Goal: Transaction & Acquisition: Purchase product/service

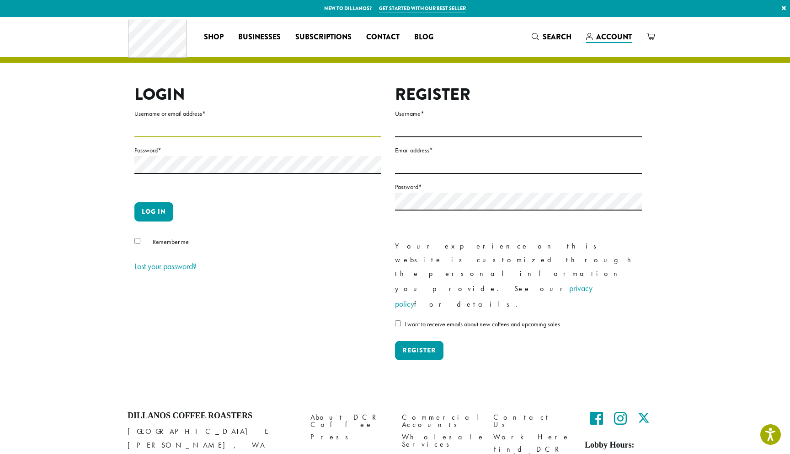
click at [187, 134] on input "Username or email address *" at bounding box center [257, 128] width 247 height 18
type input "**********"
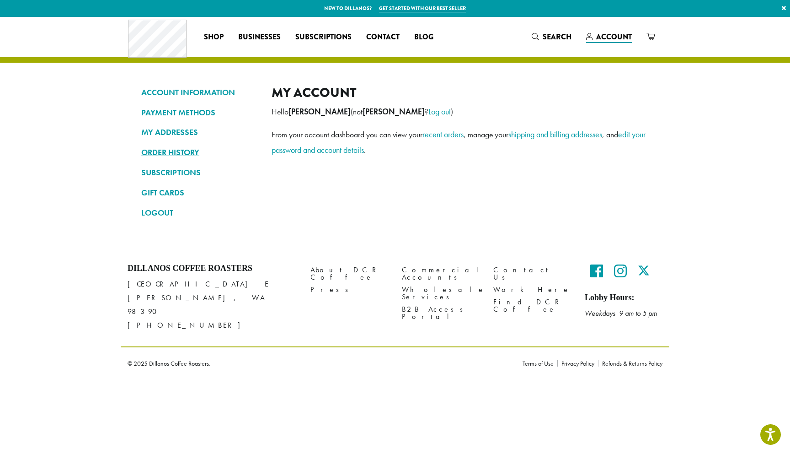
click at [157, 152] on link "ORDER HISTORY" at bounding box center [199, 153] width 117 height 16
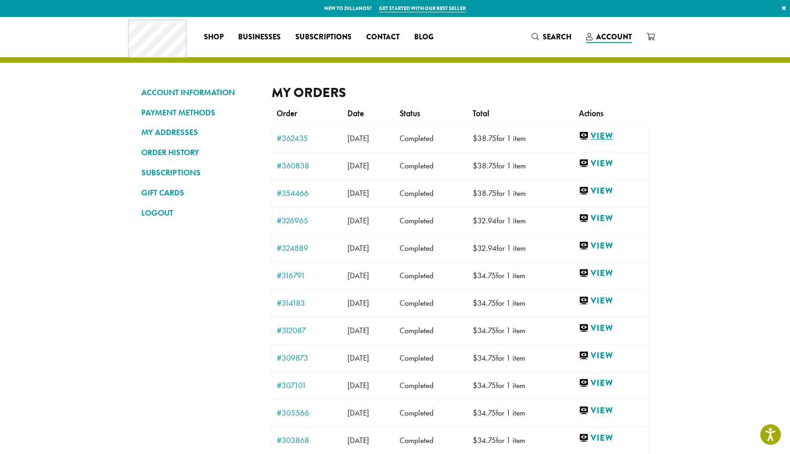
click at [616, 134] on link "View" at bounding box center [611, 135] width 65 height 11
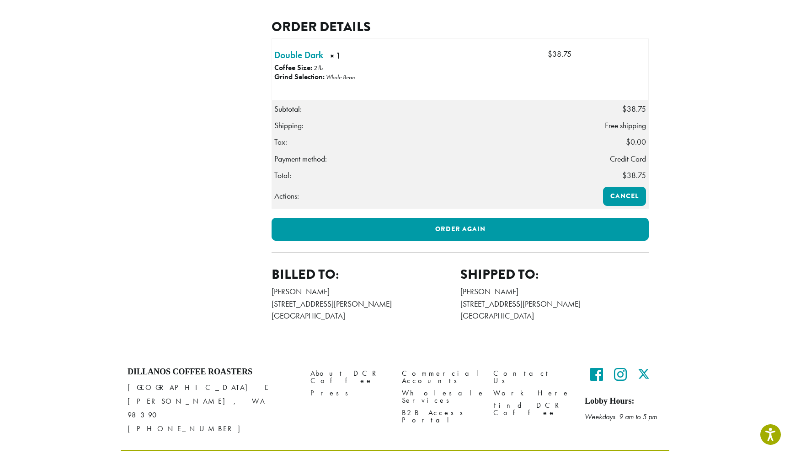
scroll to position [244, 0]
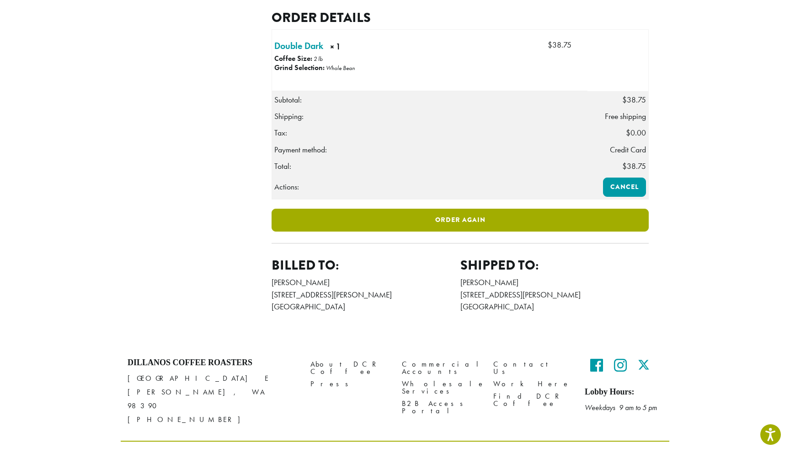
click at [444, 231] on link "Order again" at bounding box center [460, 220] width 377 height 23
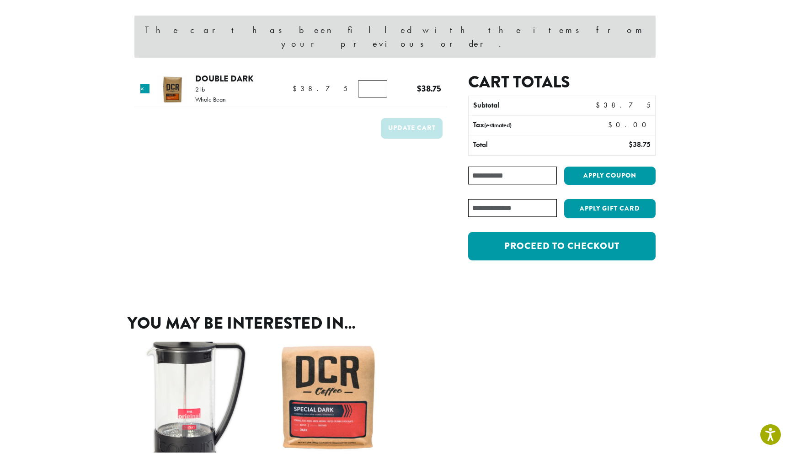
scroll to position [25, 0]
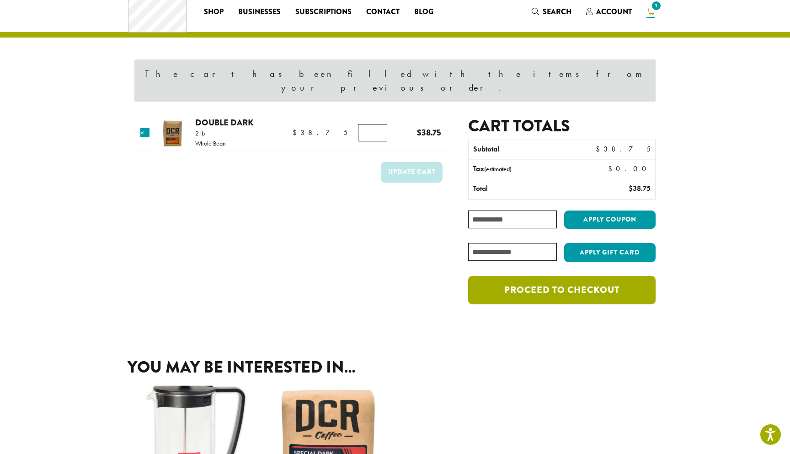
click at [564, 276] on link "Proceed to checkout" at bounding box center [562, 290] width 188 height 28
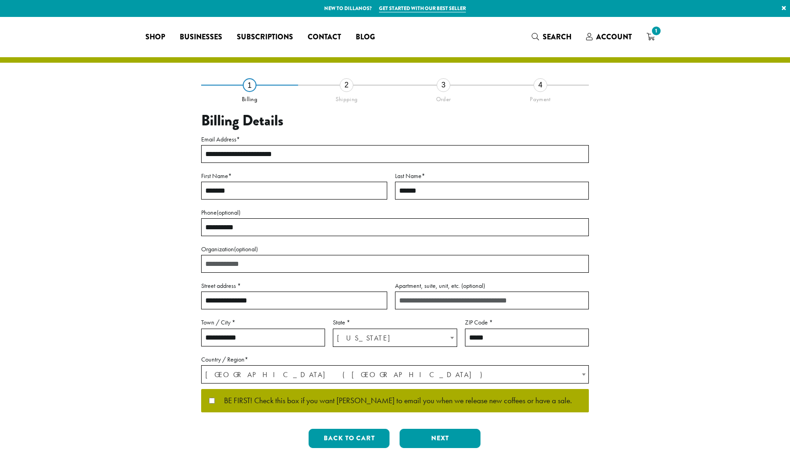
select select "**"
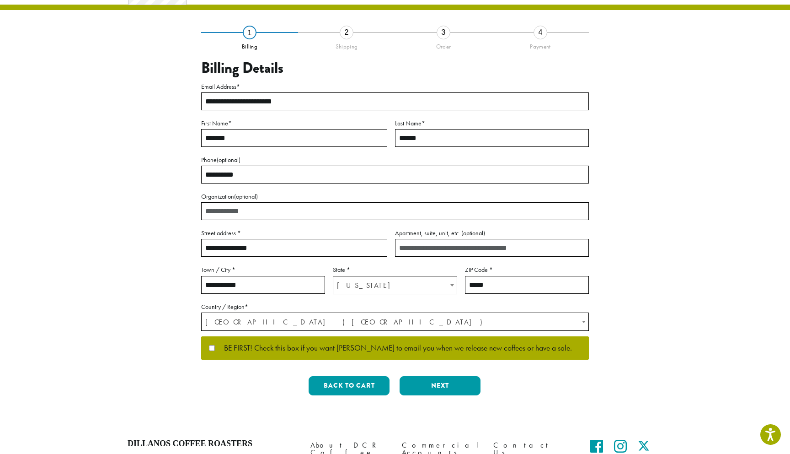
scroll to position [57, 0]
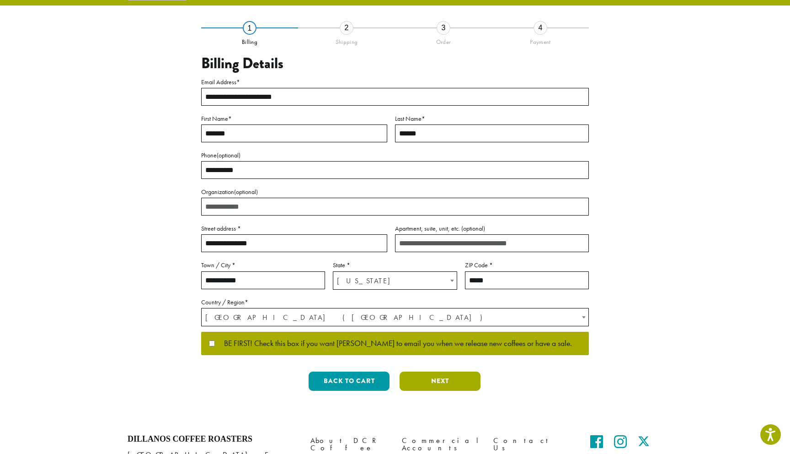
click at [452, 380] on button "Next" at bounding box center [440, 380] width 81 height 19
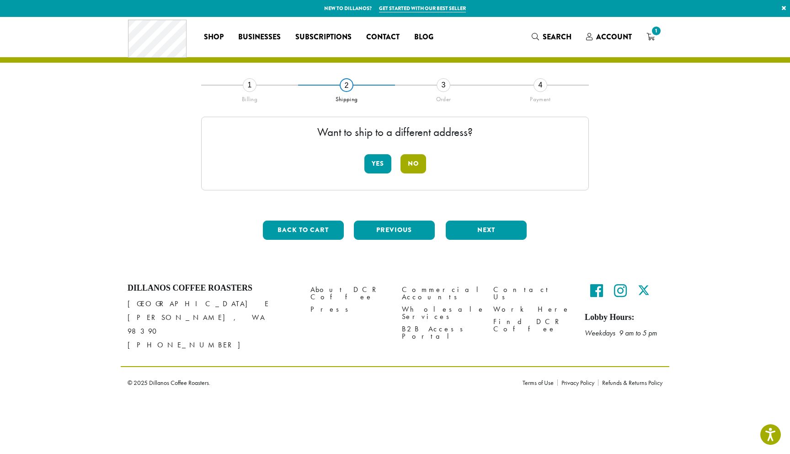
click at [418, 164] on button "No" at bounding box center [414, 163] width 26 height 19
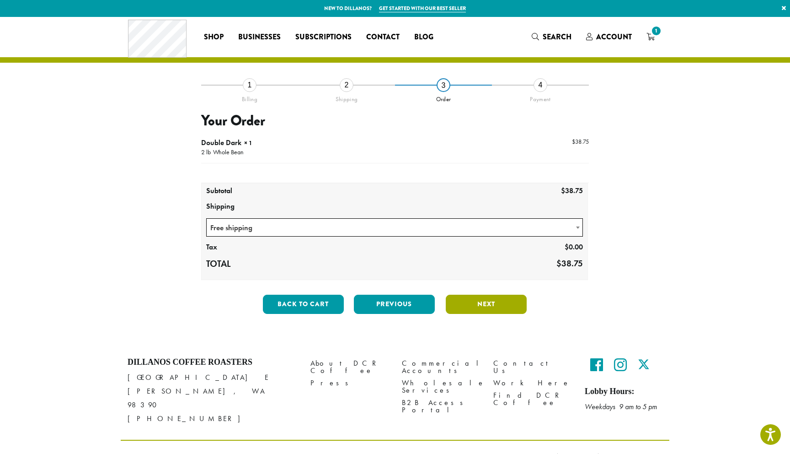
click at [477, 305] on button "Next" at bounding box center [486, 304] width 81 height 19
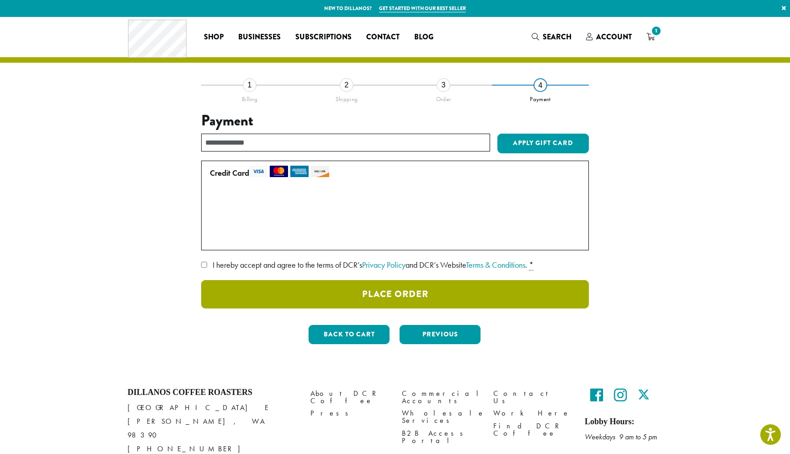
click at [419, 293] on button "Place Order" at bounding box center [395, 294] width 388 height 28
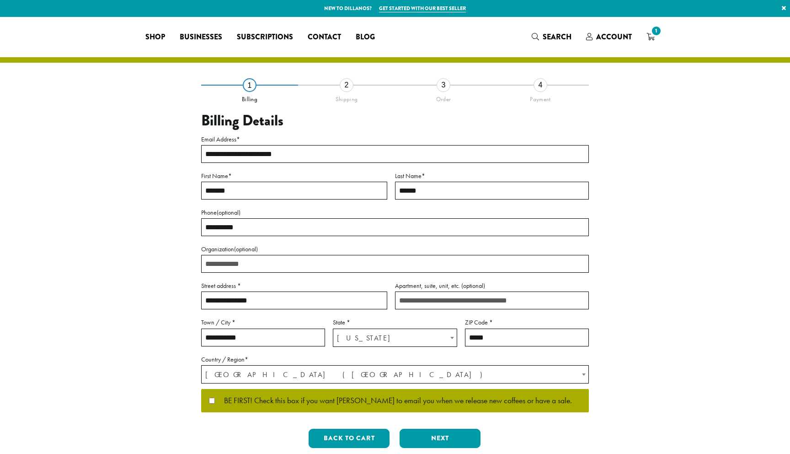
select select "**"
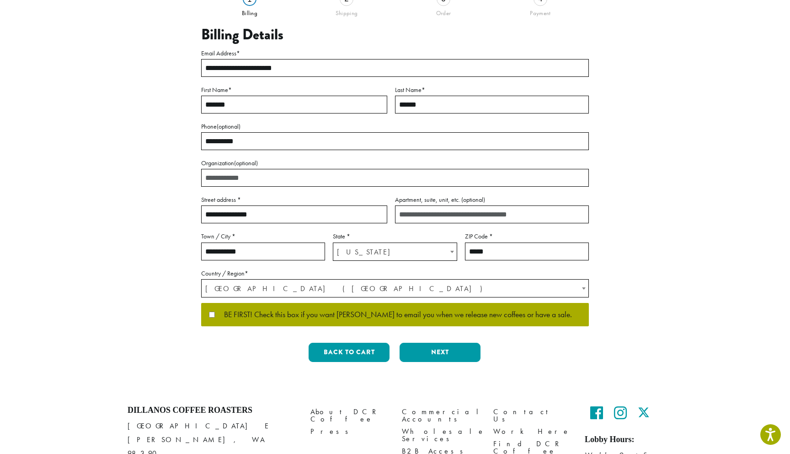
scroll to position [140, 0]
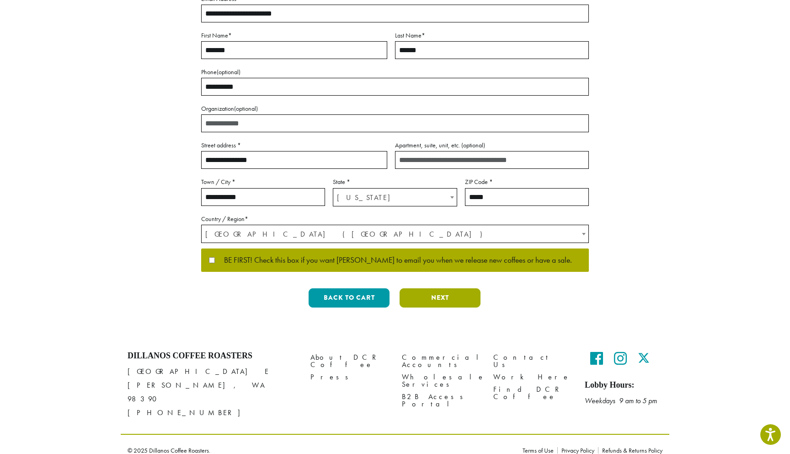
click at [430, 299] on button "Next" at bounding box center [440, 297] width 81 height 19
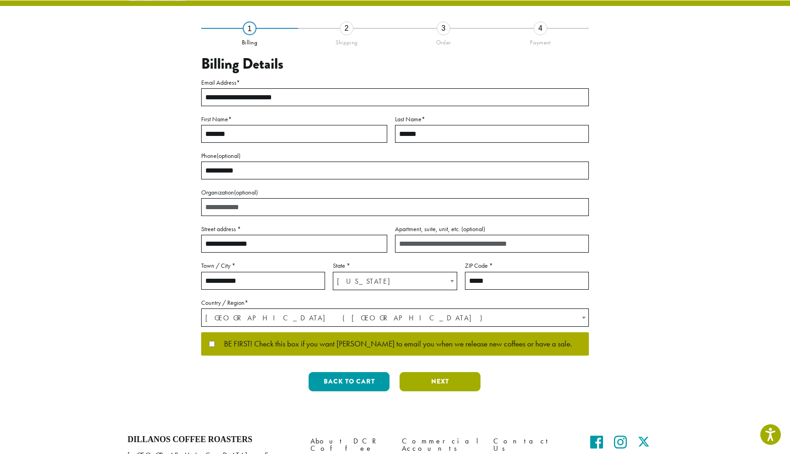
scroll to position [0, 0]
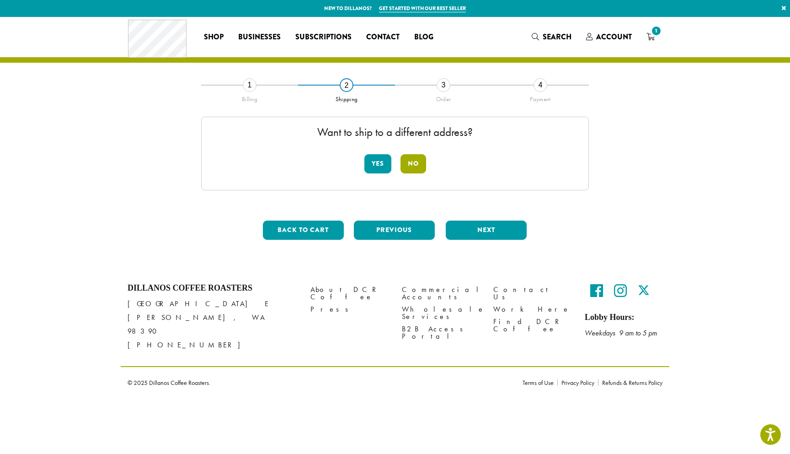
click at [417, 168] on button "No" at bounding box center [414, 163] width 26 height 19
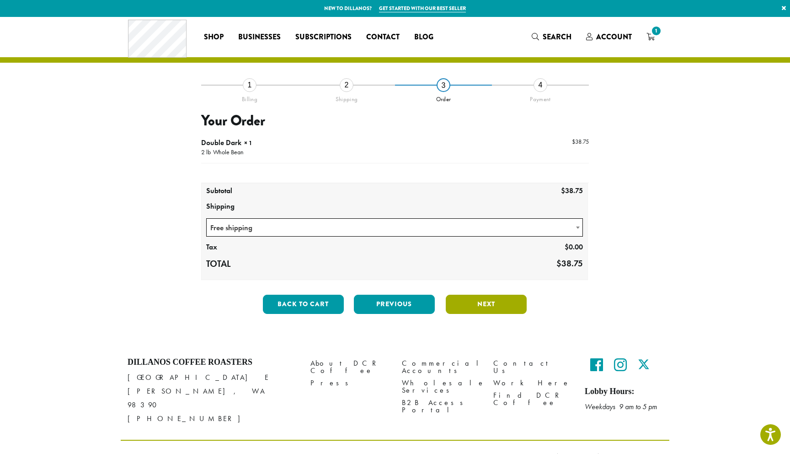
click at [478, 301] on button "Next" at bounding box center [486, 304] width 81 height 19
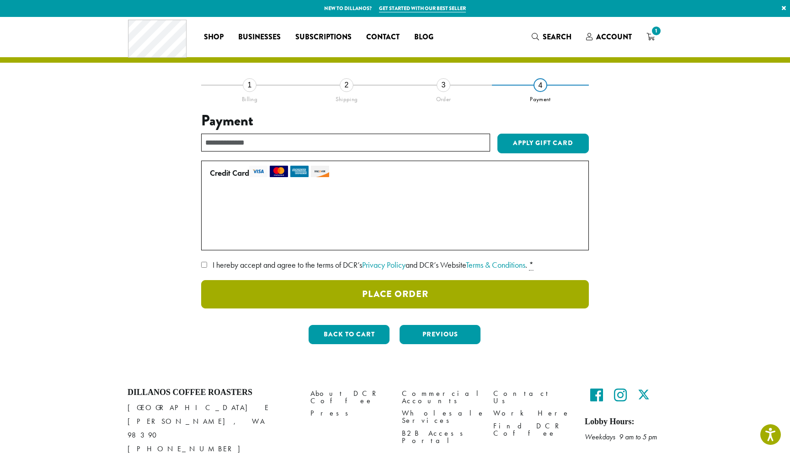
click at [407, 287] on button "Place Order" at bounding box center [395, 294] width 388 height 28
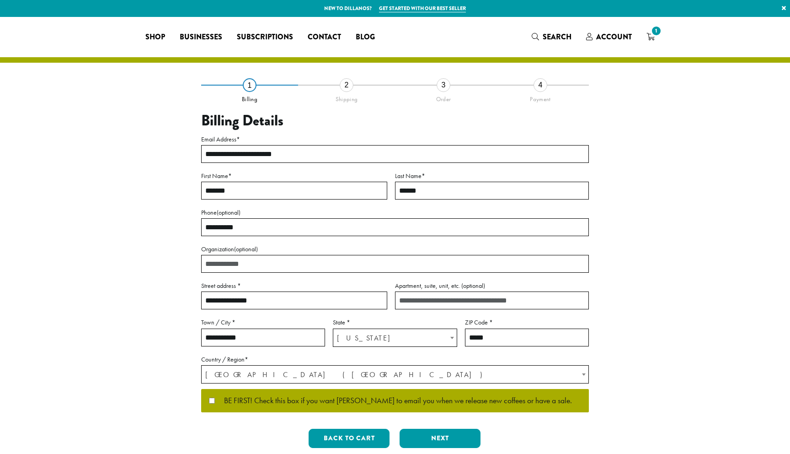
select select "**"
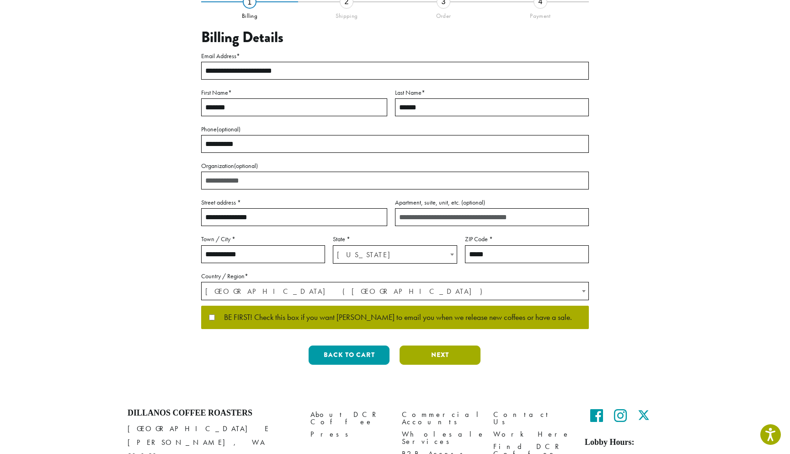
click at [442, 354] on button "Next" at bounding box center [440, 354] width 81 height 19
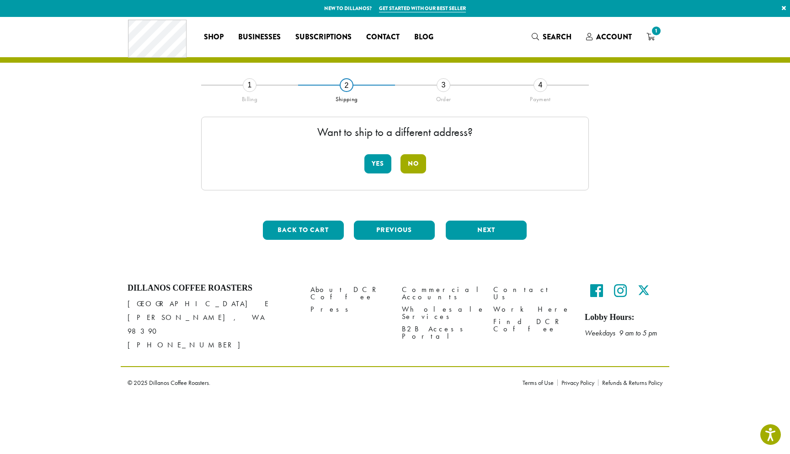
click at [414, 163] on button "No" at bounding box center [414, 163] width 26 height 19
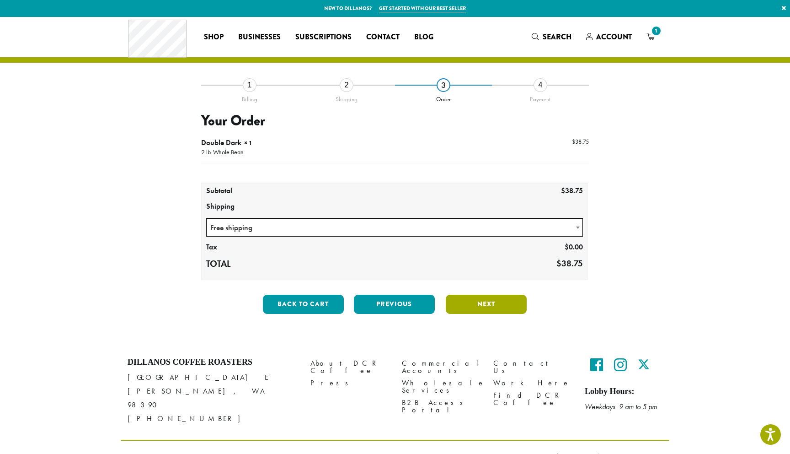
click at [487, 305] on button "Next" at bounding box center [486, 304] width 81 height 19
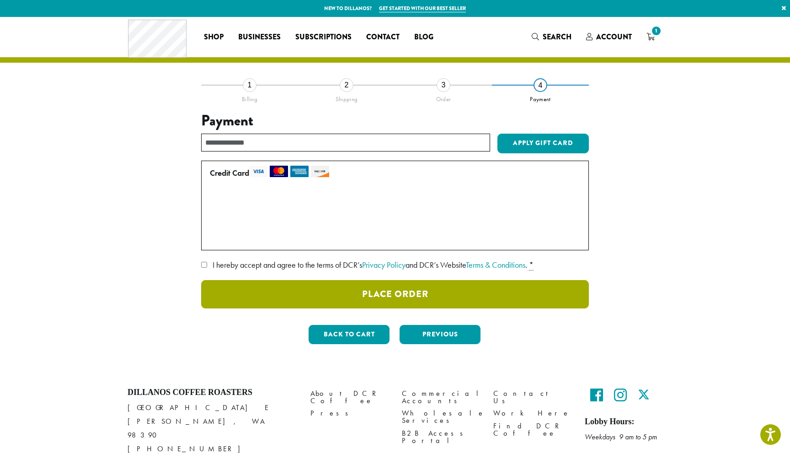
click at [394, 298] on button "Place Order" at bounding box center [395, 294] width 388 height 28
